Goal: Information Seeking & Learning: Learn about a topic

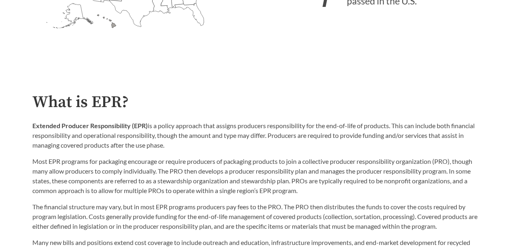
scroll to position [337, 0]
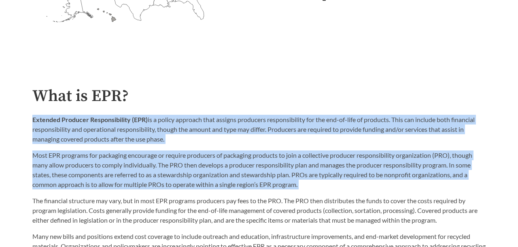
drag, startPoint x: 205, startPoint y: 107, endPoint x: 310, endPoint y: 193, distance: 135.5
click at [310, 193] on div "What is EPR? Extended Producer Responsibility (EPR) is a policy approach that a…" at bounding box center [258, 173] width 453 height 173
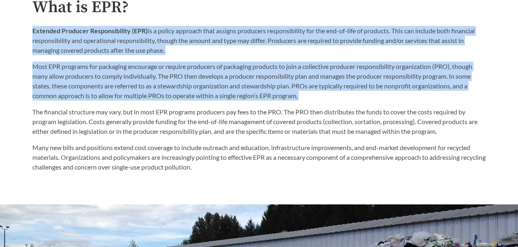
scroll to position [426, 0]
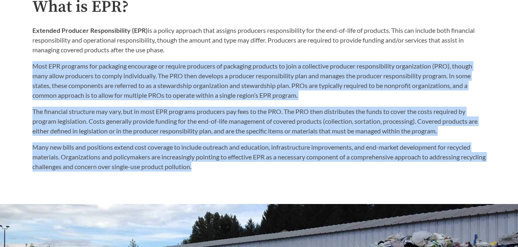
drag, startPoint x: 257, startPoint y: 175, endPoint x: 259, endPoint y: 56, distance: 119.0
click at [297, 98] on p "Most EPR programs for packaging encourage or require producers of packaging pro…" at bounding box center [258, 80] width 453 height 39
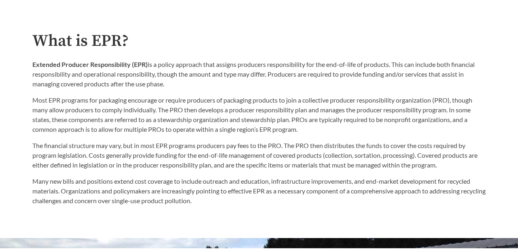
scroll to position [383, 0]
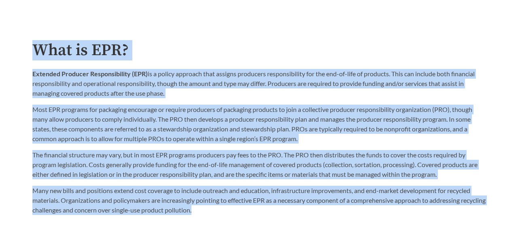
drag, startPoint x: 258, startPoint y: 26, endPoint x: 285, endPoint y: 218, distance: 193.8
copy div "What is EPR? Extended Producer Responsibility (EPR) is a policy approach that a…"
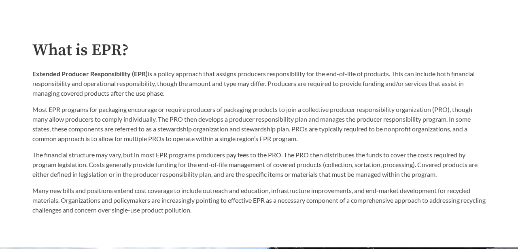
click at [81, 106] on p "Most EPR programs for packaging encourage or require producers of packaging pro…" at bounding box center [258, 123] width 453 height 39
drag, startPoint x: 150, startPoint y: 77, endPoint x: 172, endPoint y: 98, distance: 30.9
click at [172, 95] on p "Extended Producer Responsibility (EPR) is a policy approach that assigns produc…" at bounding box center [258, 83] width 453 height 29
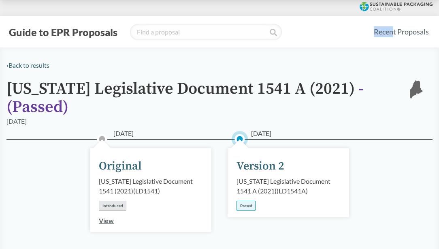
drag, startPoint x: 437, startPoint y: 17, endPoint x: 394, endPoint y: 28, distance: 44.7
click at [258, 28] on div "Guide to EPR Proposals Recent Proposals" at bounding box center [219, 31] width 439 height 31
